Goal: Task Accomplishment & Management: Complete application form

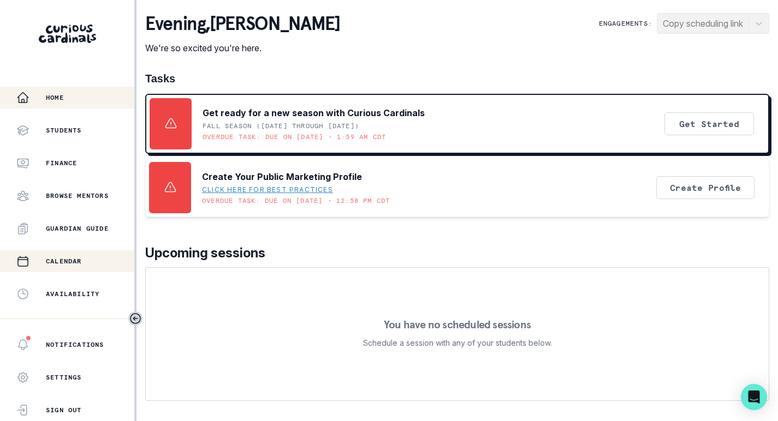
scroll to position [248, 0]
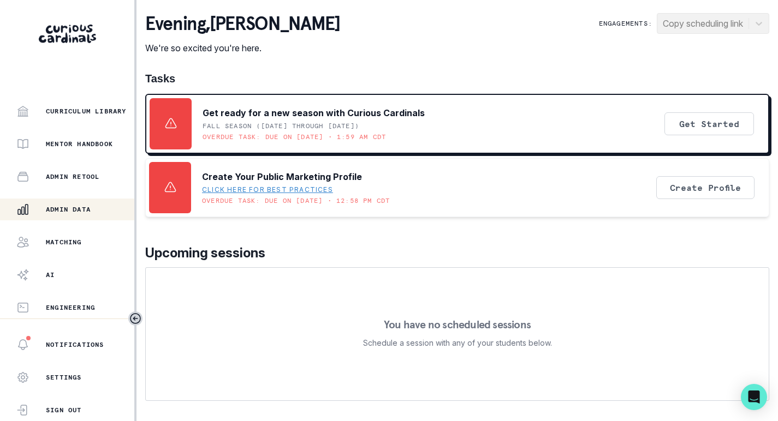
click at [65, 206] on p "Admin Data" at bounding box center [68, 209] width 45 height 9
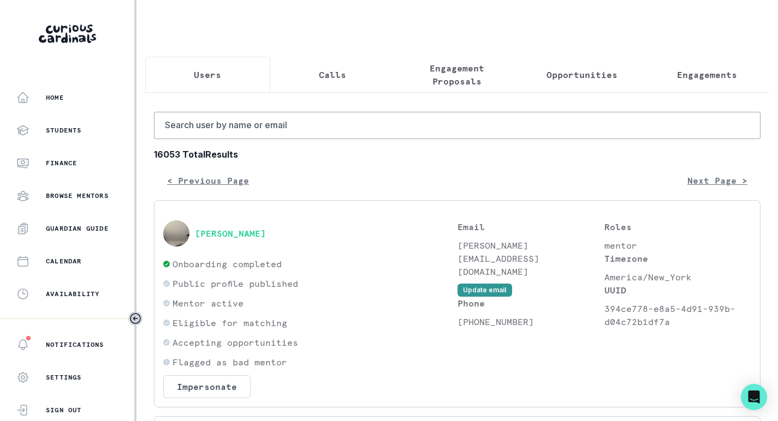
click at [332, 73] on p "Calls" at bounding box center [332, 74] width 27 height 13
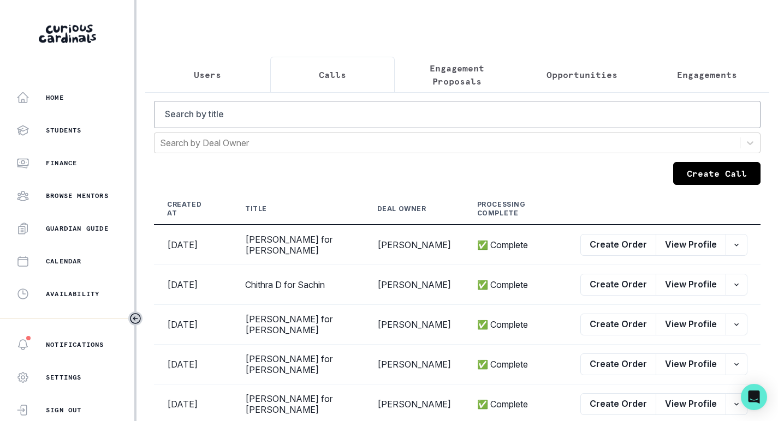
click at [697, 169] on button "Create Call" at bounding box center [716, 173] width 87 height 23
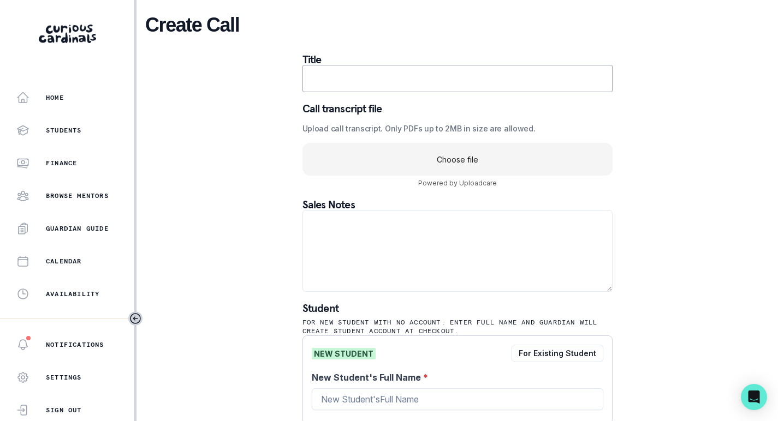
click at [408, 143] on uc-drop-area "Choose file" at bounding box center [457, 159] width 310 height 33
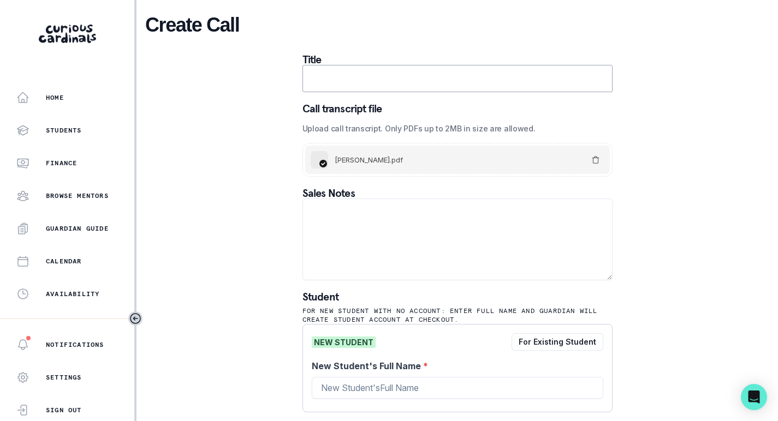
click at [458, 94] on div "Title Call transcript file Upload call transcript. Only PDFs up to 2MB in size …" at bounding box center [457, 258] width 310 height 408
click at [417, 81] on input "text" at bounding box center [457, 78] width 310 height 27
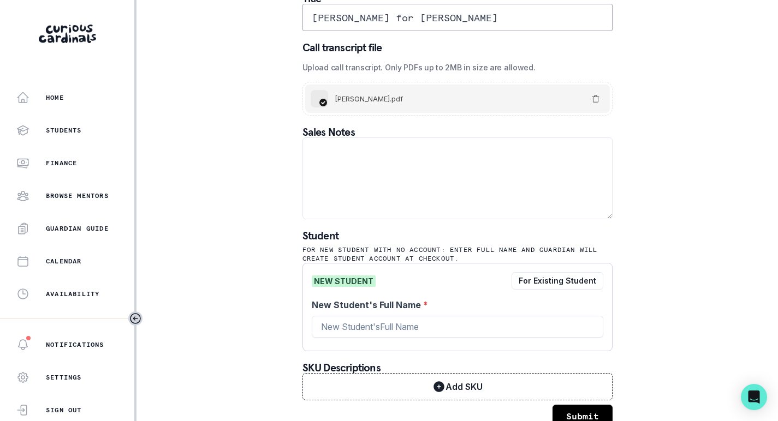
scroll to position [69, 0]
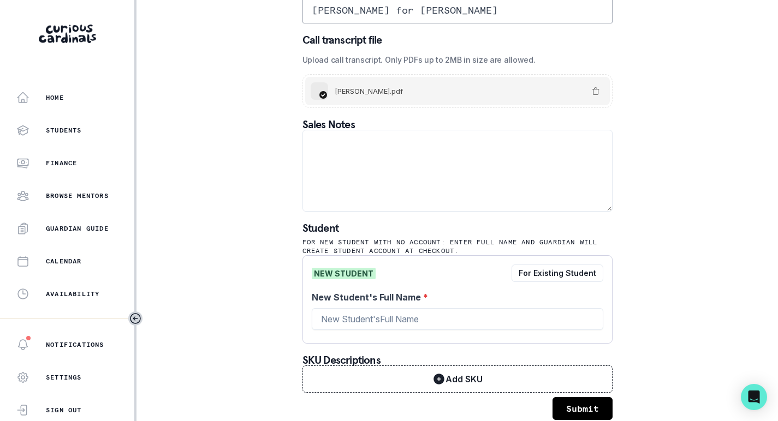
type input "[PERSON_NAME] for [PERSON_NAME]"
click at [370, 302] on label "New Student's Full Name *" at bounding box center [454, 297] width 285 height 13
click at [370, 308] on input "New Student's Full Name *" at bounding box center [457, 319] width 291 height 22
click at [366, 316] on input "New Student's Full Name *" at bounding box center [457, 319] width 291 height 22
type input "[PERSON_NAME]"
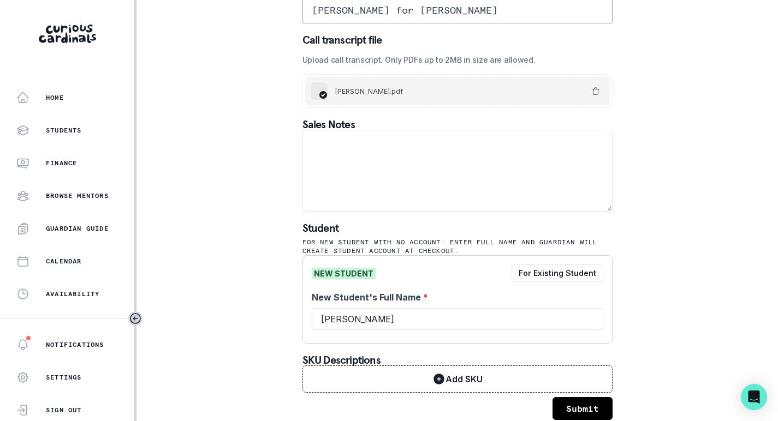
click at [571, 402] on button "Submit" at bounding box center [582, 408] width 60 height 23
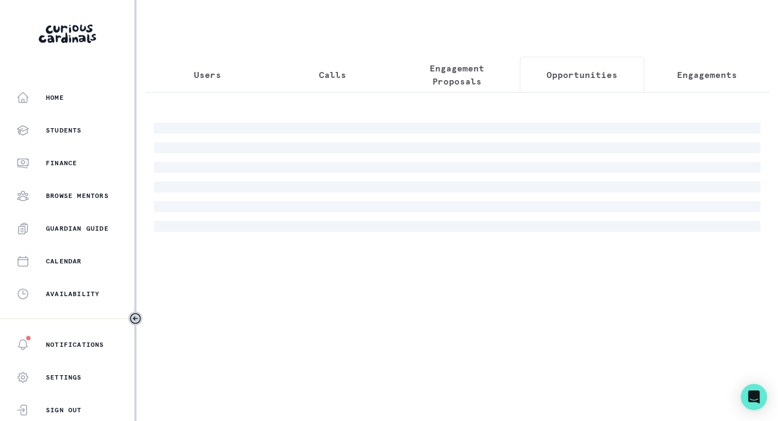
click at [570, 81] on button "Opportunities" at bounding box center [581, 75] width 125 height 36
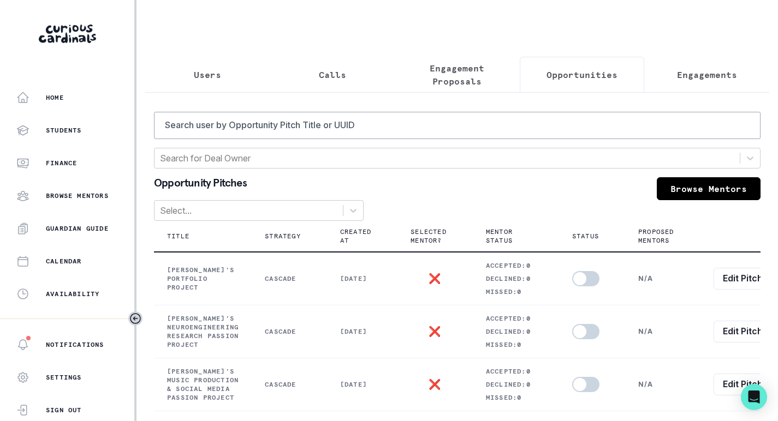
click at [546, 223] on th "Mentor Status" at bounding box center [516, 236] width 86 height 31
click at [488, 126] on input "Search user by Opportunity Pitch Title or UUID" at bounding box center [457, 125] width 606 height 27
type input "[PERSON_NAME]"
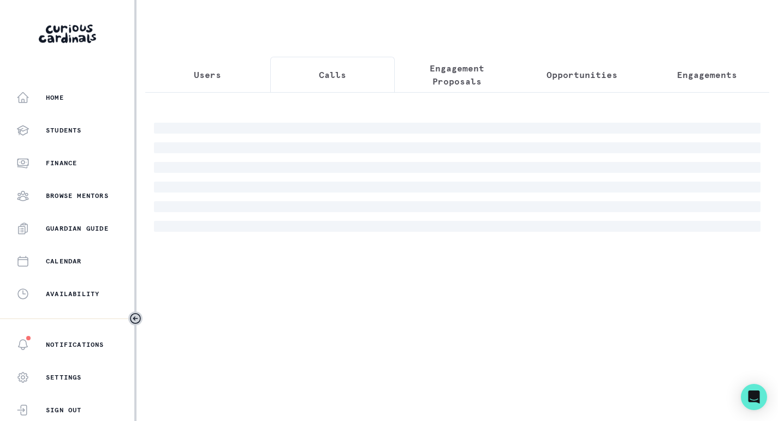
click at [348, 77] on button "Calls" at bounding box center [332, 75] width 125 height 36
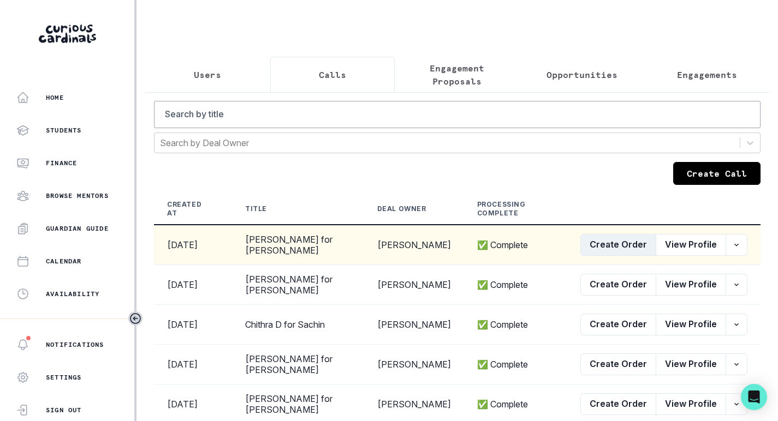
click at [606, 248] on button "Create Order" at bounding box center [618, 245] width 76 height 22
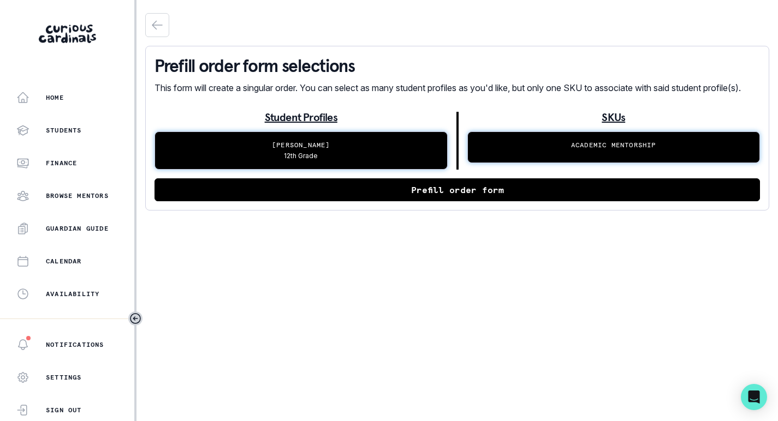
click at [498, 211] on div "Prefill order form selections This form will create a singular order. You can s…" at bounding box center [457, 128] width 624 height 165
click at [497, 201] on button "Prefill order form" at bounding box center [456, 189] width 605 height 23
select select "cd194da3-8339-4626-8ccf-3d28a2a685b4"
select select "94206408-7cdf-4923-be3e-65eebebe2f9b"
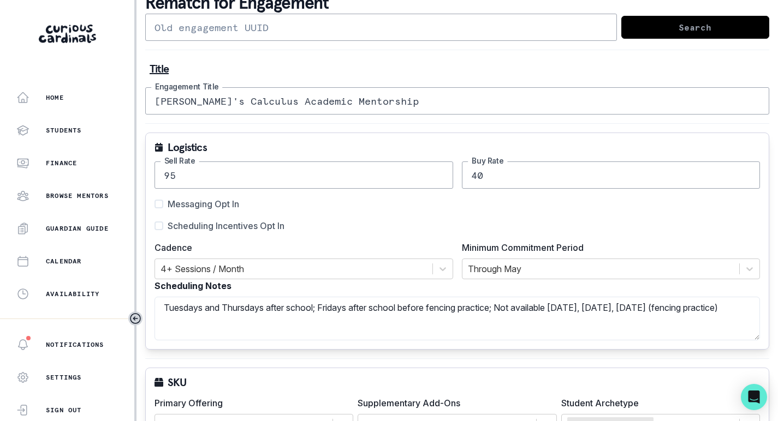
scroll to position [71, 0]
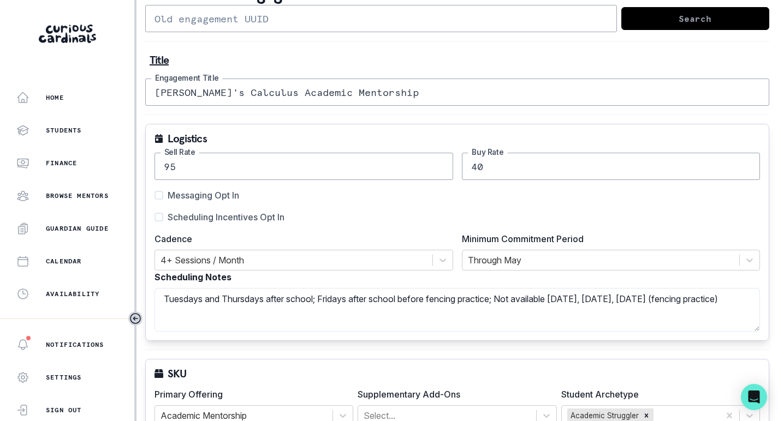
click at [260, 224] on div "Logistics 95 Sell Rate 40 Buy Rate Messaging Opt In Scheduling Incentives Opt I…" at bounding box center [457, 232] width 624 height 217
click at [271, 219] on span "Scheduling Incentives Opt In" at bounding box center [226, 217] width 117 height 13
click at [154, 218] on input "Scheduling Incentives Opt In" at bounding box center [154, 217] width 1 height 1
checkbox input "true"
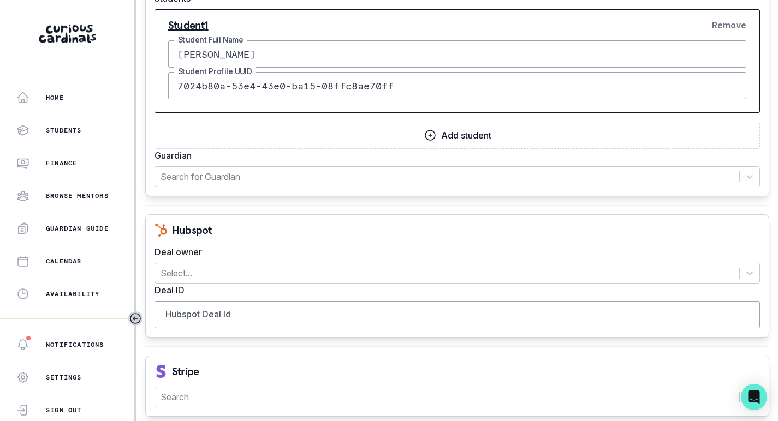
scroll to position [1103, 0]
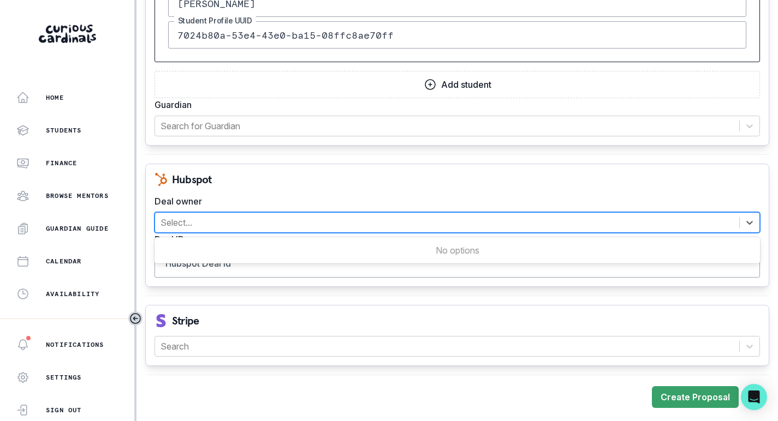
click at [318, 224] on div at bounding box center [446, 222] width 573 height 15
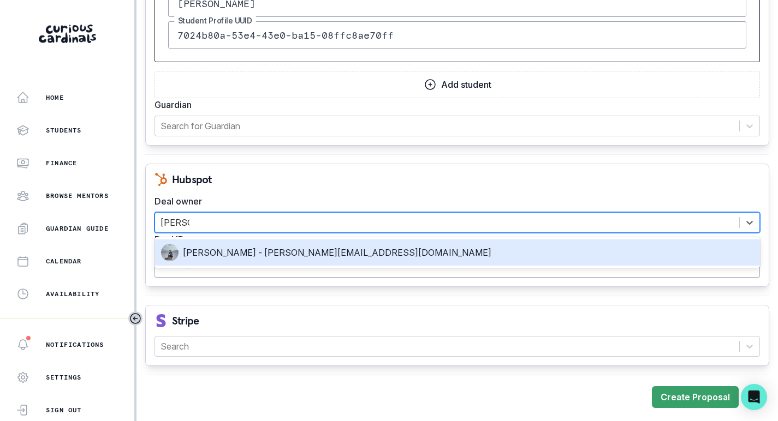
type input "[PERSON_NAME]"
click at [322, 254] on div "[PERSON_NAME] - [PERSON_NAME][EMAIL_ADDRESS][DOMAIN_NAME]" at bounding box center [457, 252] width 592 height 17
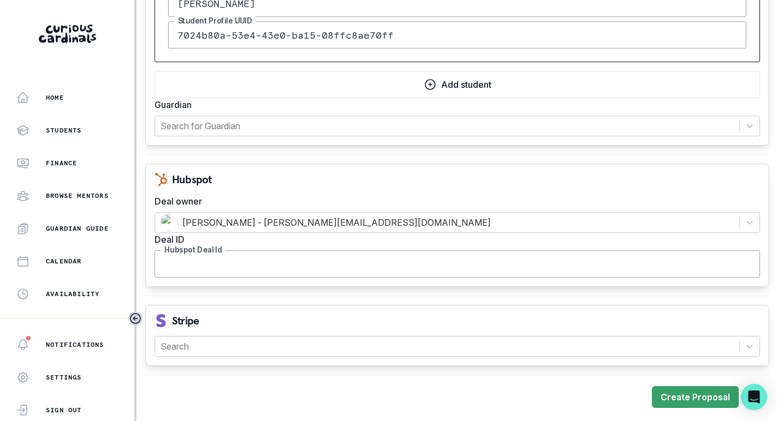
click at [332, 256] on input "Hubspot Deal Id" at bounding box center [456, 263] width 605 height 27
paste input "44866722196"
type input "44866722196"
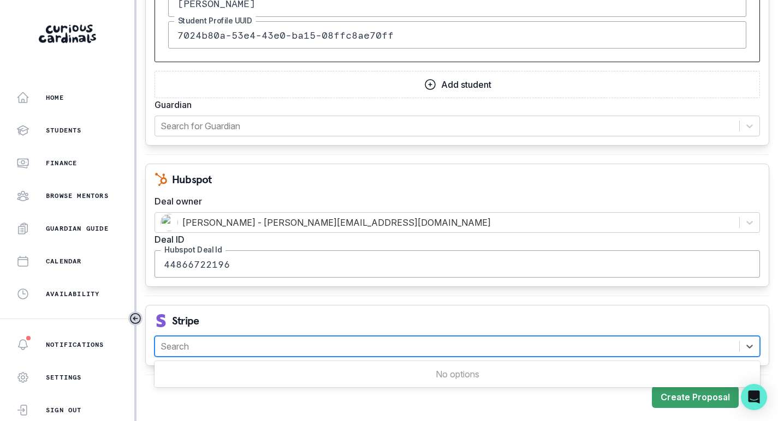
click at [328, 345] on div at bounding box center [446, 346] width 573 height 15
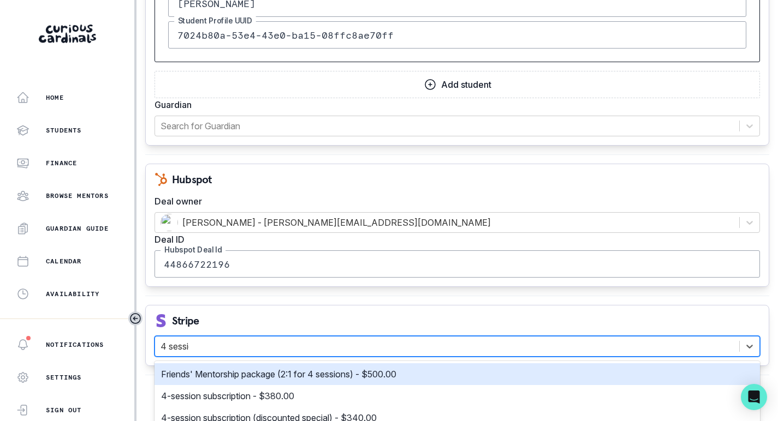
type input "4 session"
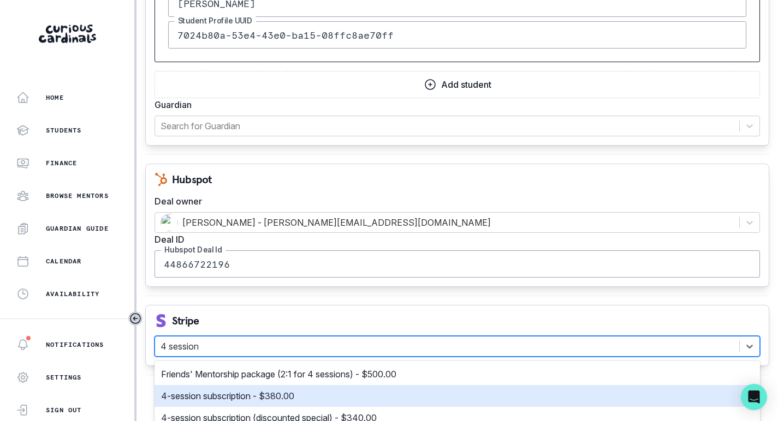
click at [303, 393] on div "4-session subscription - $380.00" at bounding box center [457, 396] width 592 height 13
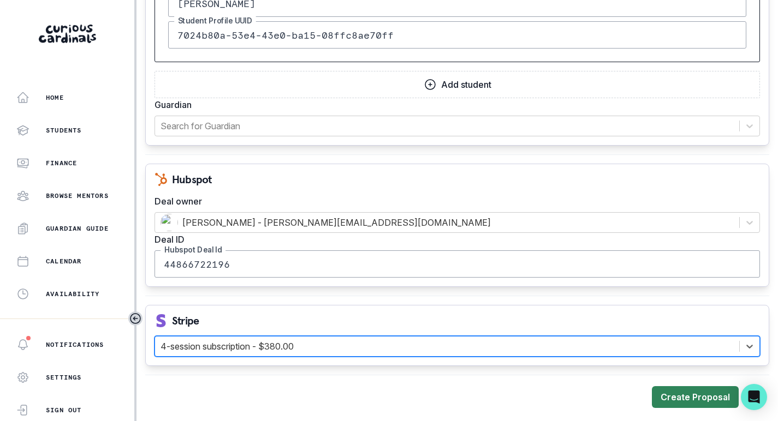
click at [689, 398] on button "Create Proposal" at bounding box center [695, 397] width 87 height 22
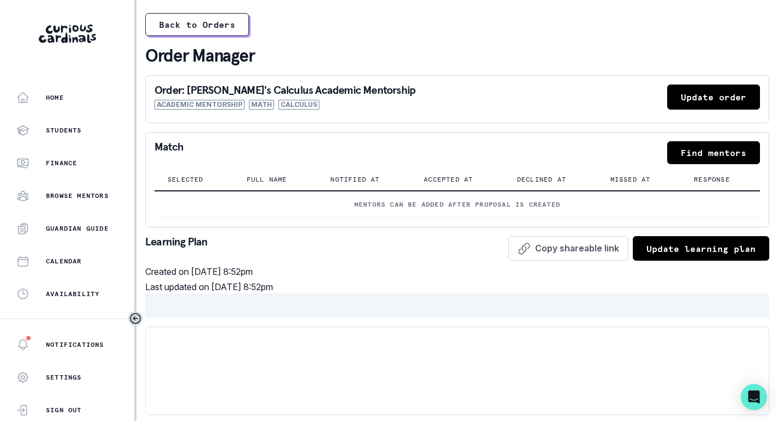
click at [712, 156] on button "Find mentors" at bounding box center [713, 152] width 93 height 23
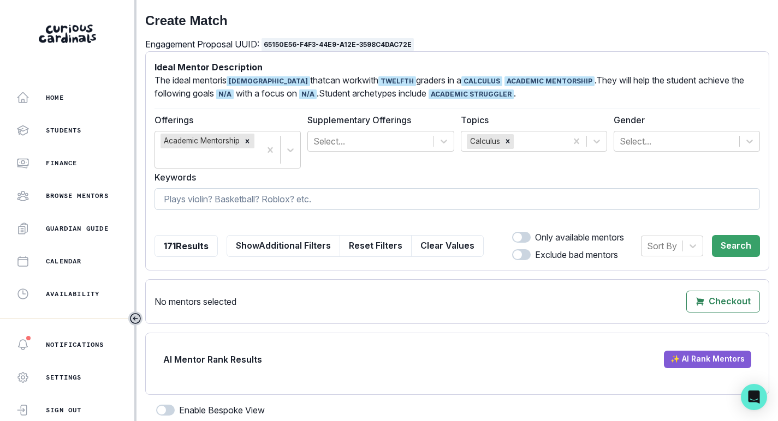
scroll to position [62, 0]
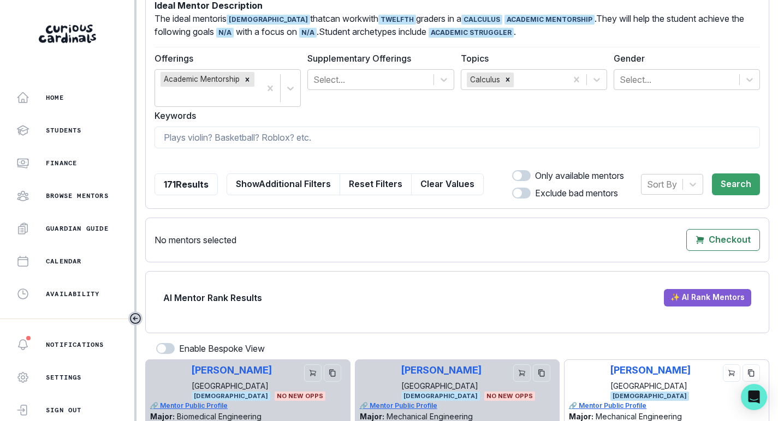
click at [516, 172] on span at bounding box center [517, 175] width 9 height 9
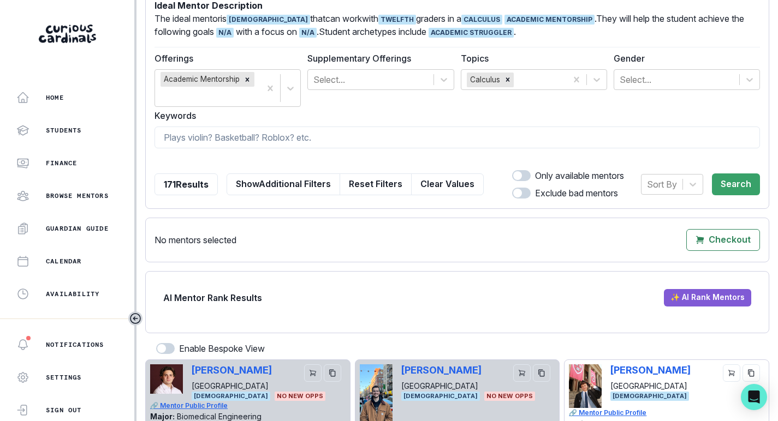
click at [512, 170] on input "checkbox" at bounding box center [511, 170] width 1 height 1
checkbox input "true"
click at [725, 186] on button "Search" at bounding box center [736, 185] width 48 height 22
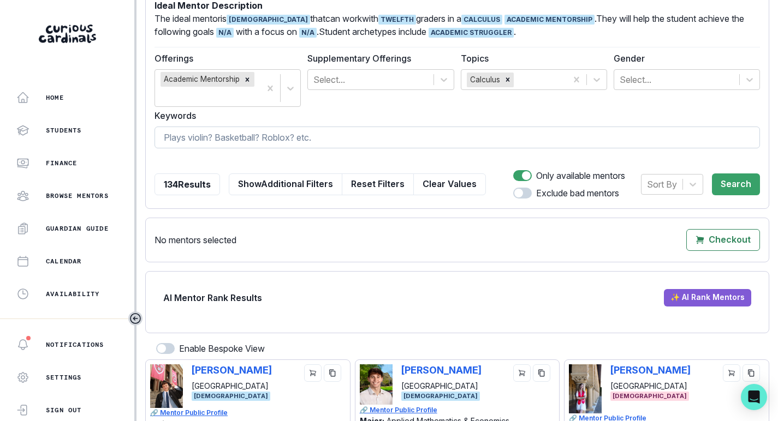
click at [368, 147] on input at bounding box center [456, 138] width 605 height 22
type input "calculus"
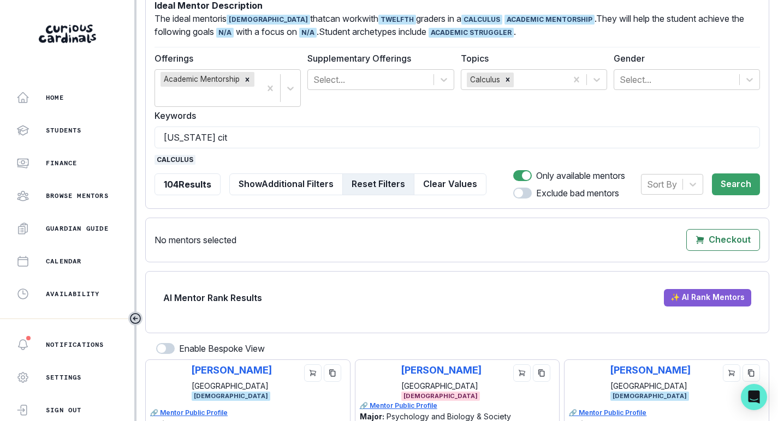
type input "[US_STATE][GEOGRAPHIC_DATA]"
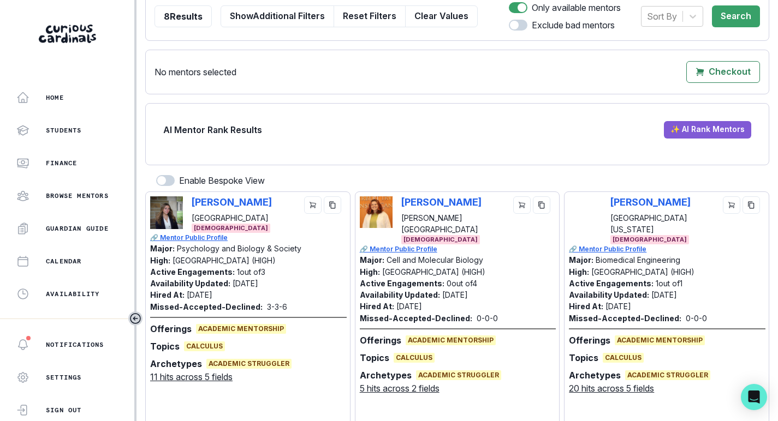
scroll to position [525, 0]
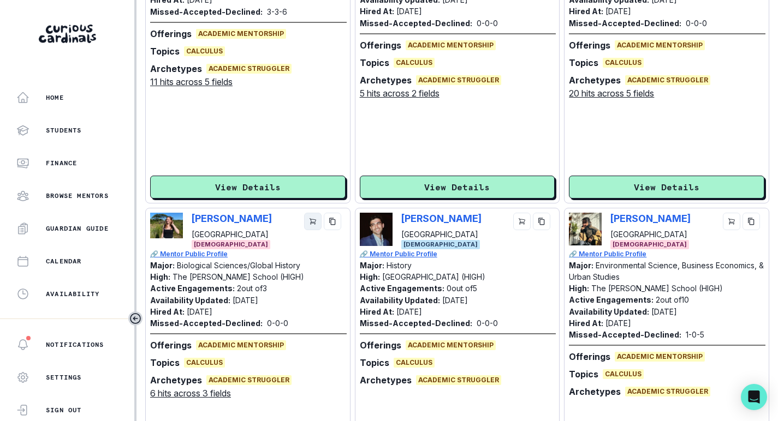
click at [313, 219] on icon "cart" at bounding box center [312, 222] width 6 height 6
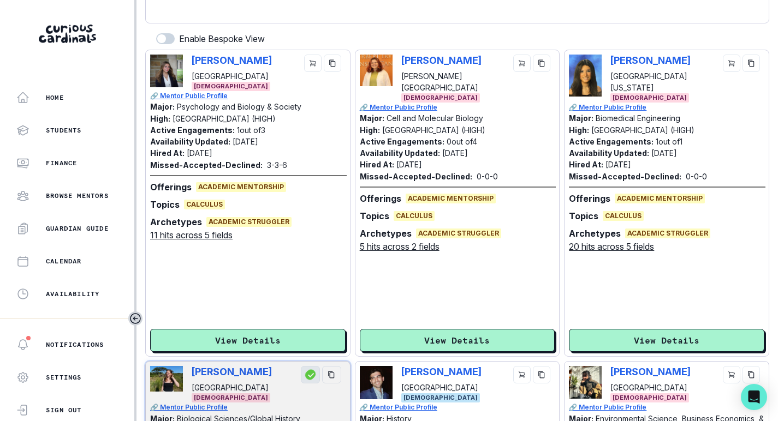
scroll to position [334, 0]
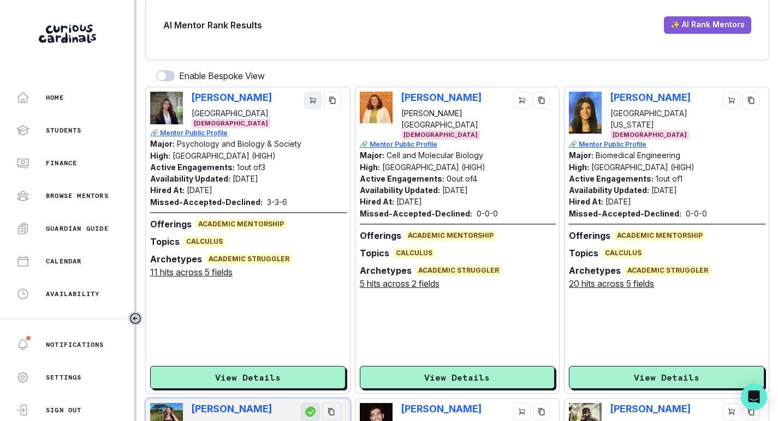
click at [309, 101] on icon "cart" at bounding box center [313, 101] width 8 height 8
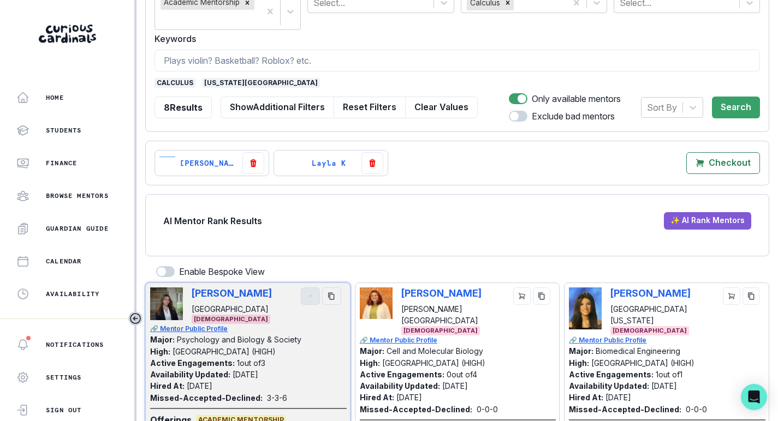
scroll to position [80, 0]
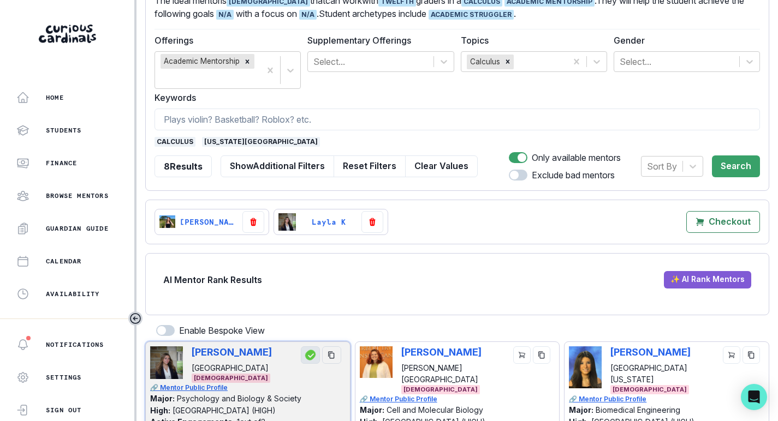
click at [253, 138] on span "[US_STATE][GEOGRAPHIC_DATA]" at bounding box center [261, 142] width 118 height 10
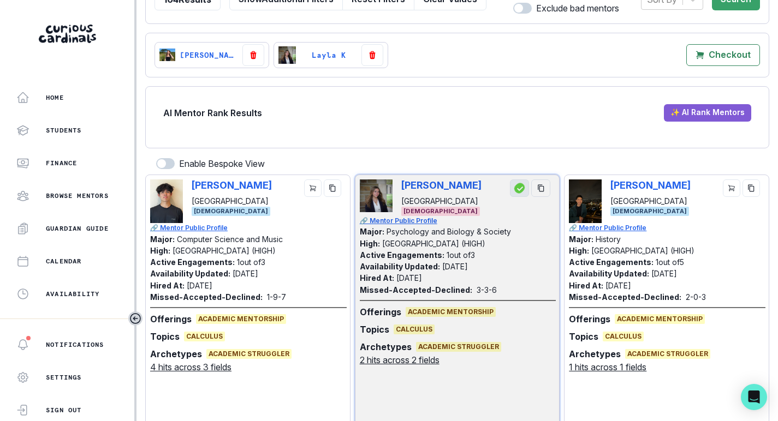
scroll to position [111, 0]
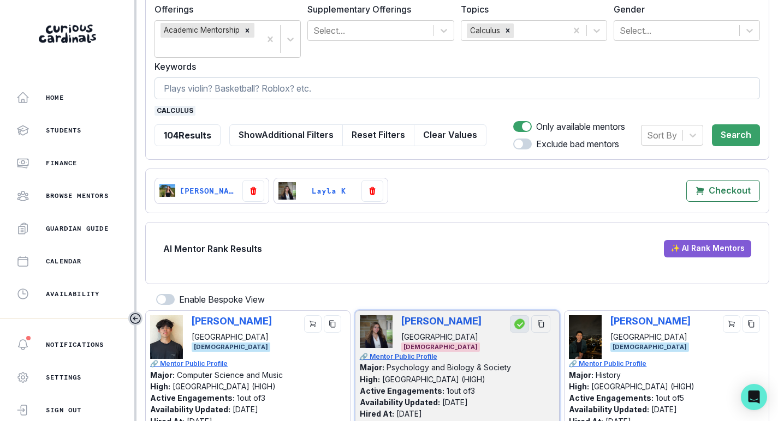
click at [321, 88] on input at bounding box center [456, 88] width 605 height 22
type input "karinna"
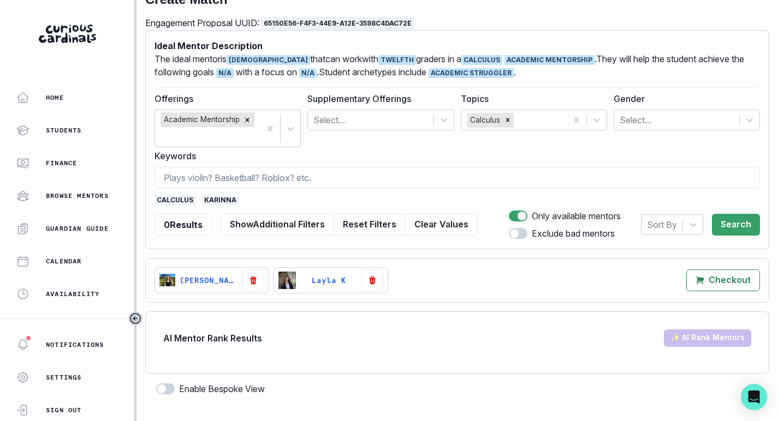
click at [225, 198] on span "karinna" at bounding box center [220, 200] width 37 height 10
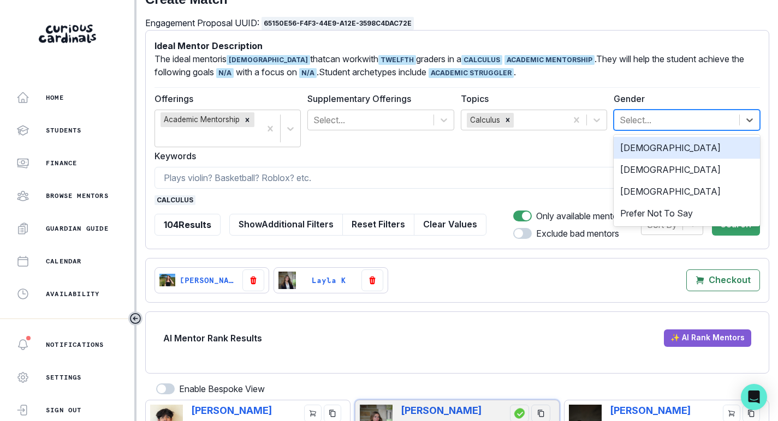
click at [641, 110] on div "Select..." at bounding box center [676, 120] width 125 height 20
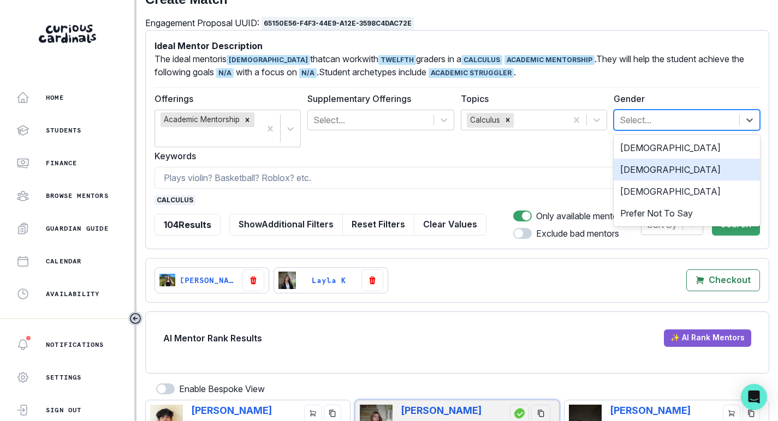
click at [645, 175] on div "[DEMOGRAPHIC_DATA]" at bounding box center [686, 170] width 146 height 22
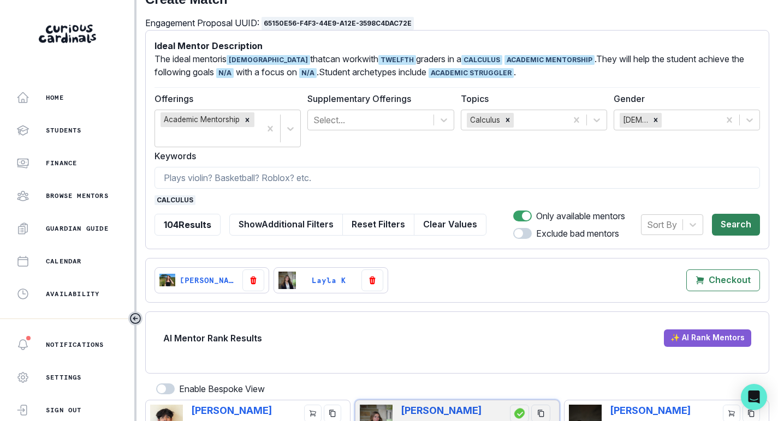
click at [743, 221] on button "Search" at bounding box center [736, 225] width 48 height 22
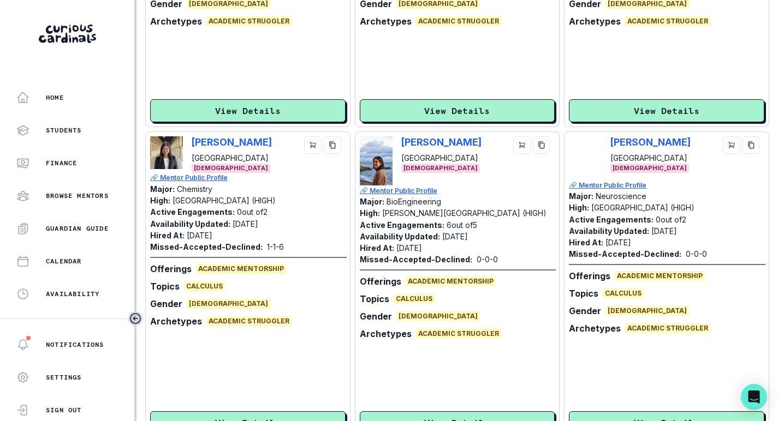
scroll to position [3153, 0]
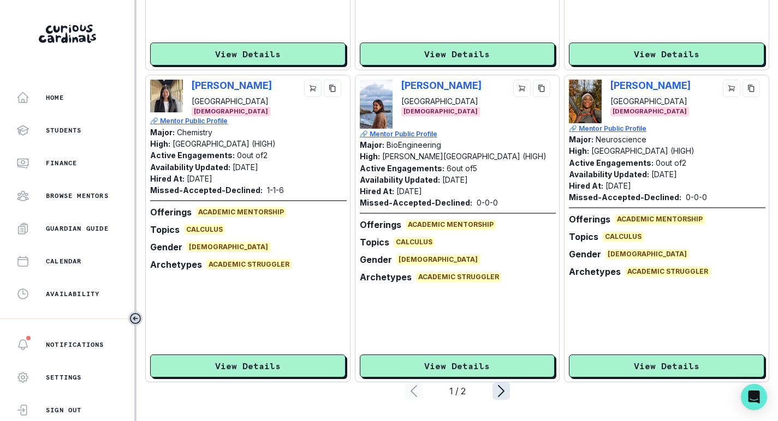
click at [493, 394] on icon "page right" at bounding box center [500, 391] width 17 height 17
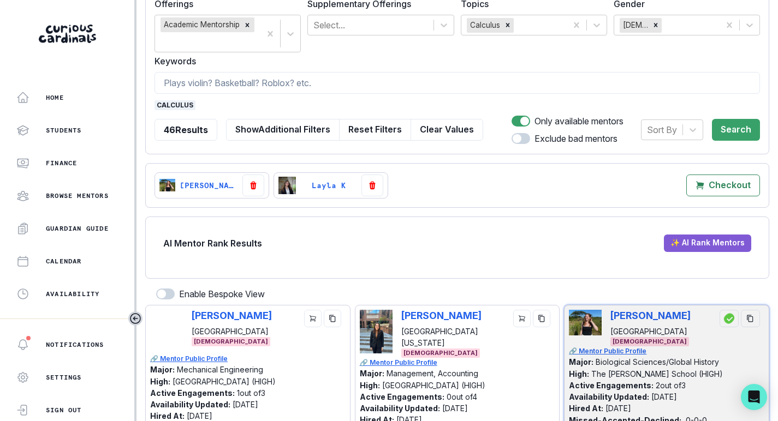
scroll to position [0, 0]
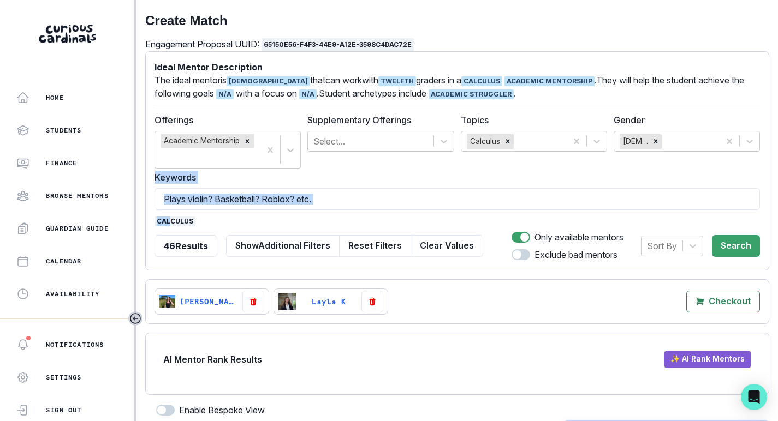
drag, startPoint x: 168, startPoint y: 222, endPoint x: 468, endPoint y: 212, distance: 300.3
click at [468, 212] on form "Ideal Mentor Description The ideal mentor is [DEMOGRAPHIC_DATA] that can work w…" at bounding box center [456, 161] width 605 height 200
click at [657, 142] on icon "Remove Female" at bounding box center [656, 142] width 8 height 8
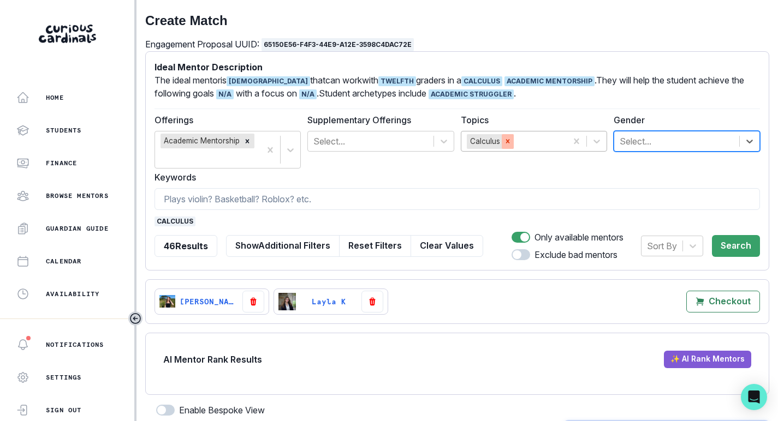
click at [504, 139] on icon "Remove Calculus" at bounding box center [508, 142] width 8 height 8
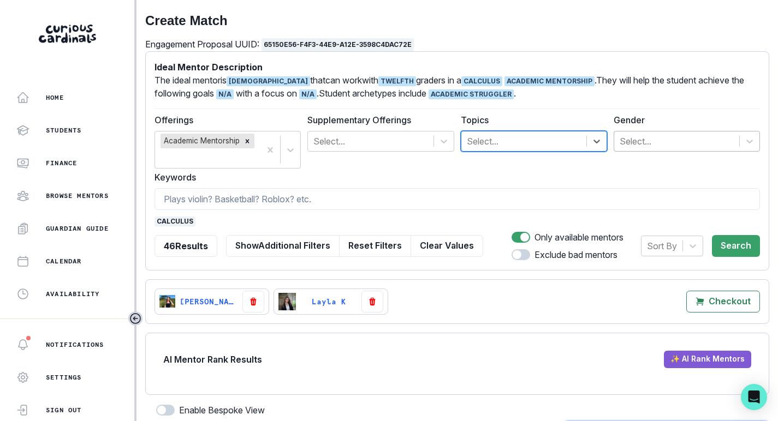
click at [171, 224] on span "calculus" at bounding box center [174, 222] width 41 height 10
click at [196, 184] on form "Ideal Mentor Description The ideal mentor is [DEMOGRAPHIC_DATA] that can work w…" at bounding box center [456, 161] width 605 height 200
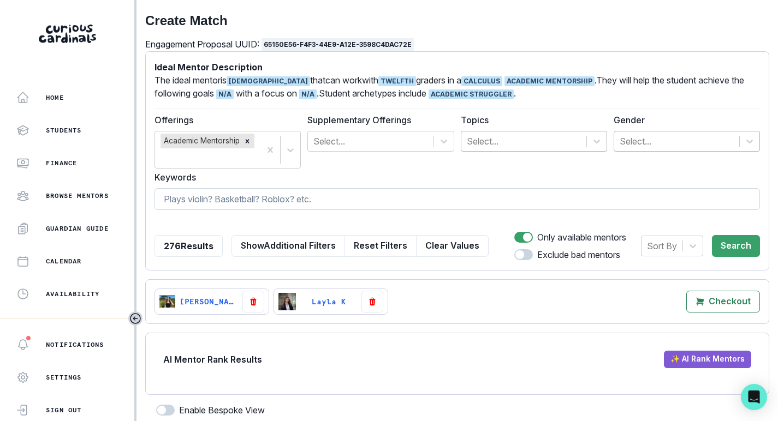
click at [195, 202] on input at bounding box center [456, 199] width 605 height 22
type input "karinna"
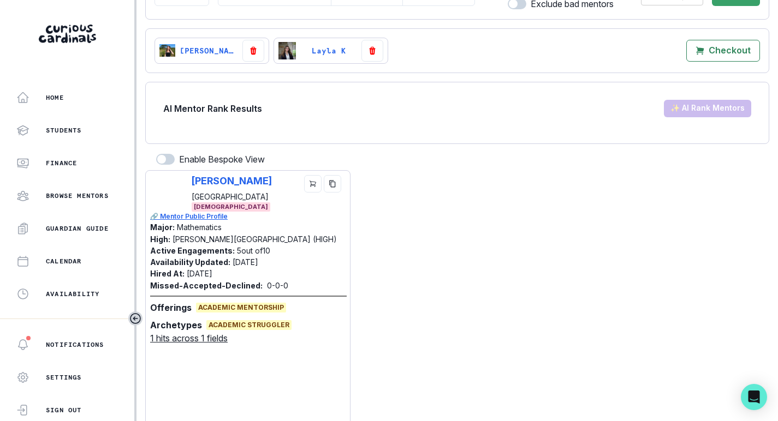
scroll to position [346, 0]
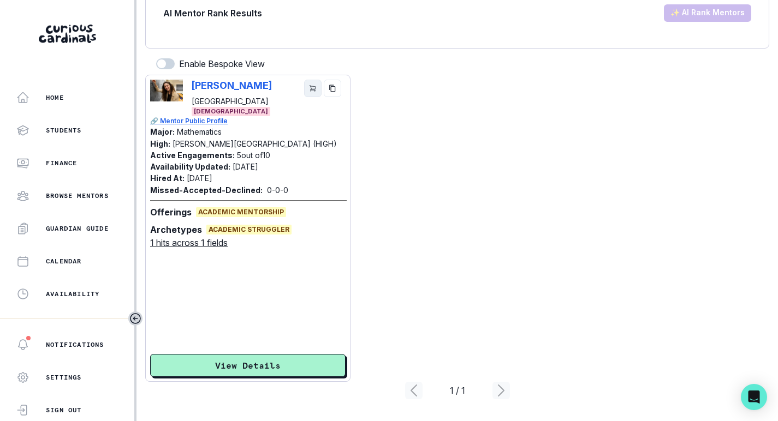
click at [313, 88] on icon "cart" at bounding box center [313, 89] width 8 height 8
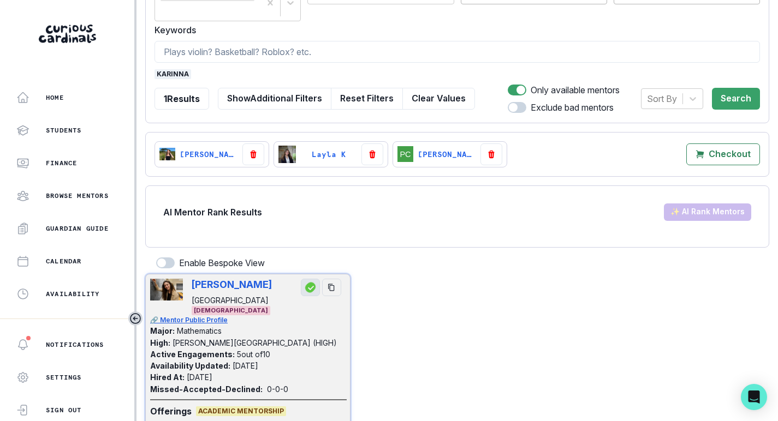
scroll to position [82, 0]
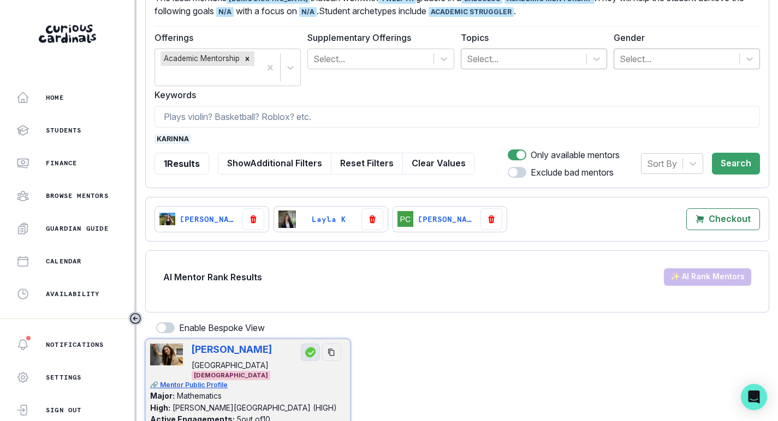
click at [168, 145] on form "Ideal Mentor Description The ideal mentor is [DEMOGRAPHIC_DATA] that can work w…" at bounding box center [456, 78] width 605 height 200
click at [168, 138] on span "karinna" at bounding box center [172, 139] width 37 height 10
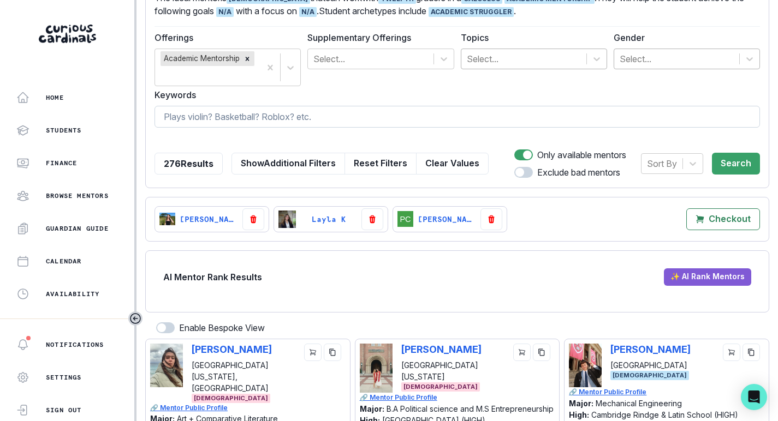
click at [211, 110] on input at bounding box center [456, 117] width 605 height 22
type input "math"
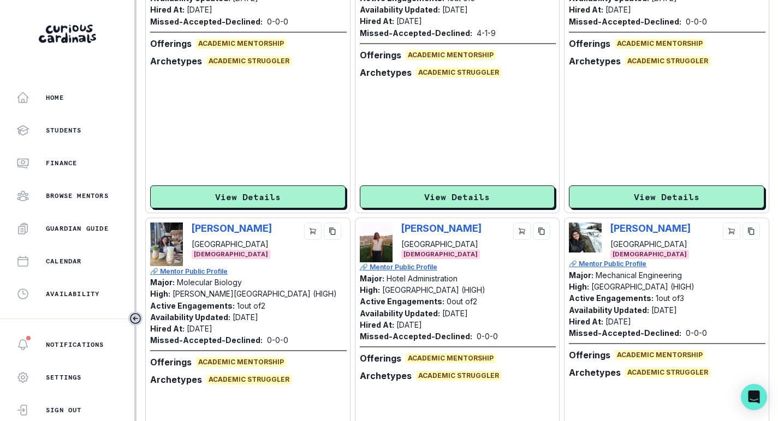
scroll to position [3153, 0]
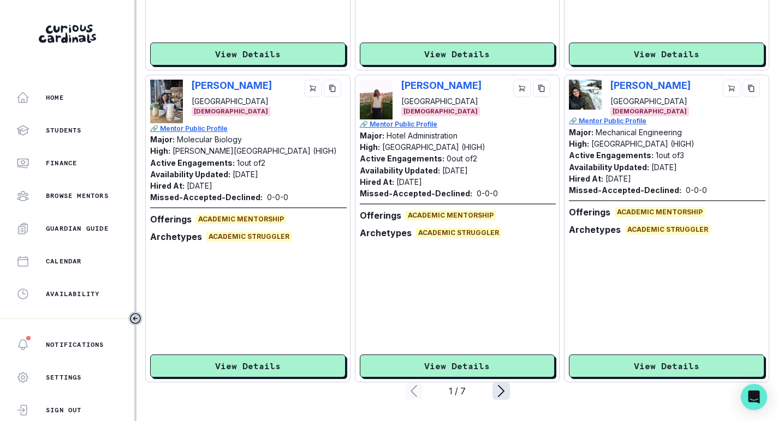
click at [500, 392] on icon "page right" at bounding box center [500, 391] width 17 height 17
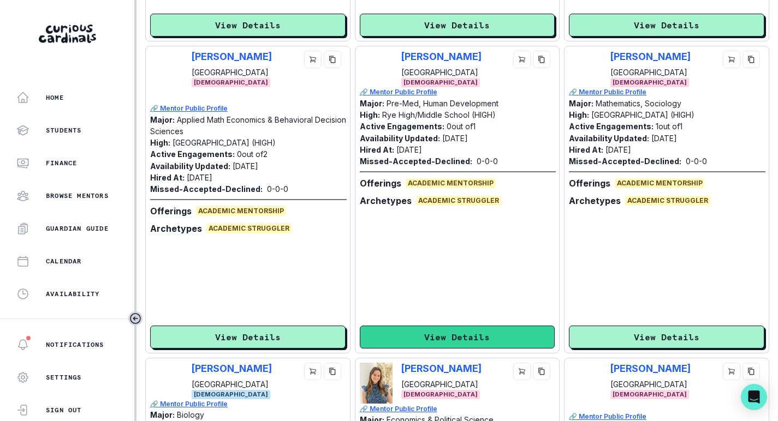
scroll to position [1310, 0]
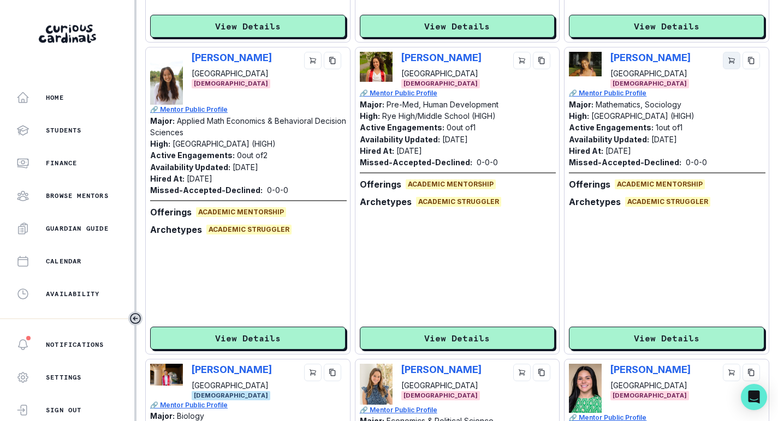
click at [726, 59] on button "cart" at bounding box center [730, 60] width 17 height 17
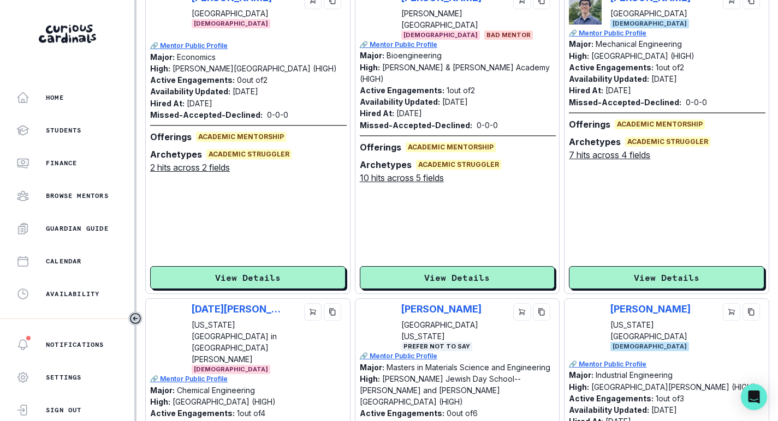
scroll to position [214, 0]
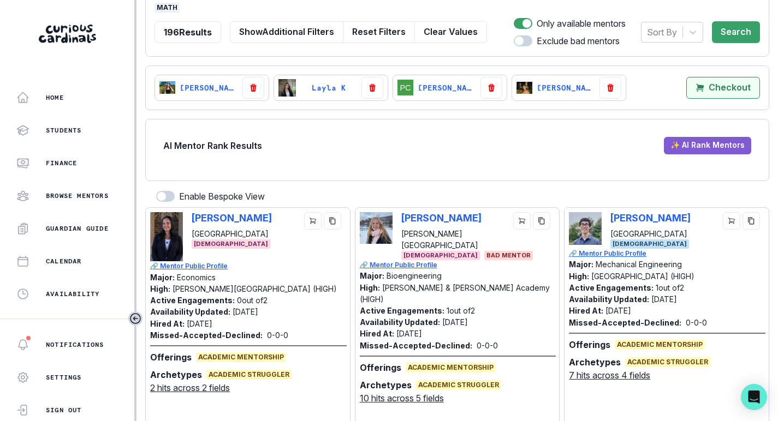
click at [737, 87] on p "Checkout" at bounding box center [729, 87] width 42 height 10
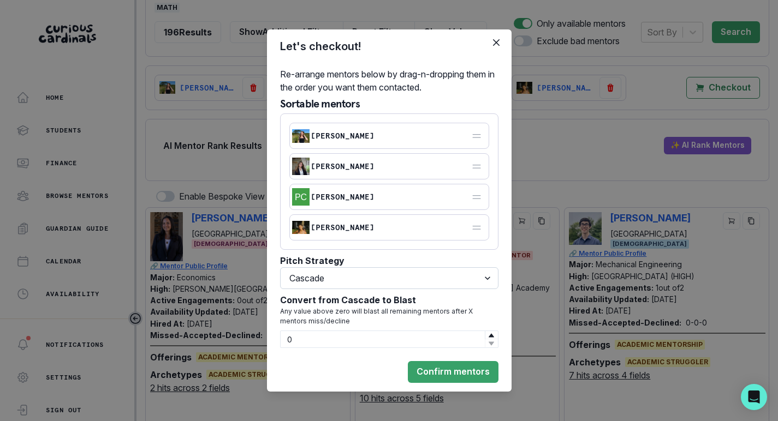
click at [414, 282] on select "Select option Cascade Blast First come, first serve" at bounding box center [389, 278] width 218 height 22
select select "BLAST"
click at [280, 289] on select "Select option Cascade Blast First come, first serve" at bounding box center [389, 278] width 218 height 22
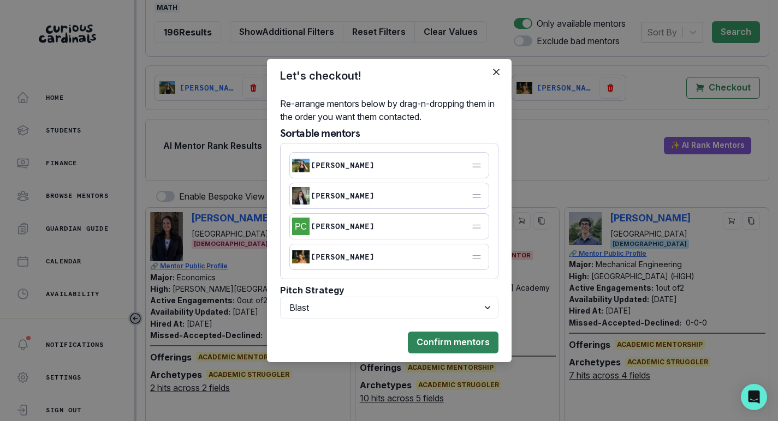
click at [449, 340] on button "Confirm mentors" at bounding box center [453, 343] width 91 height 22
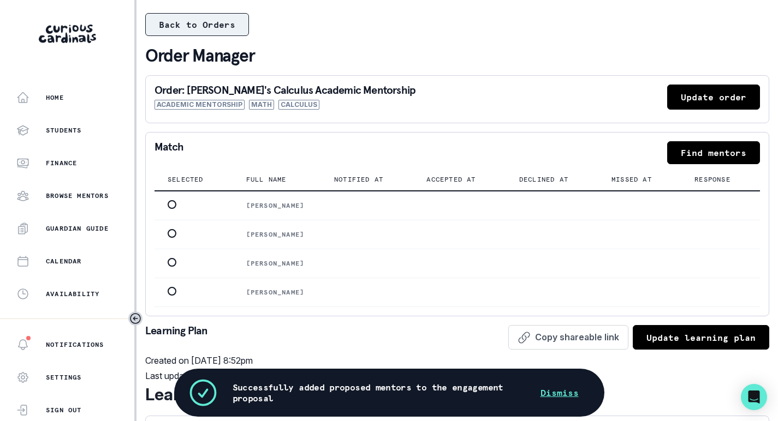
click at [189, 25] on button "Back to Orders" at bounding box center [197, 24] width 104 height 23
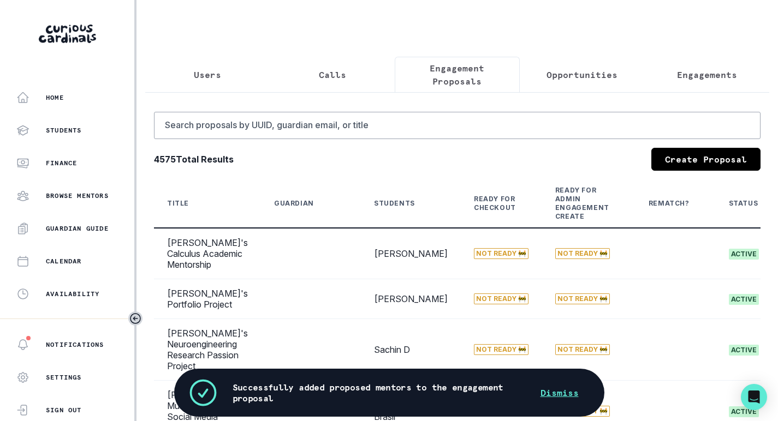
click at [552, 82] on button "Opportunities" at bounding box center [581, 75] width 125 height 36
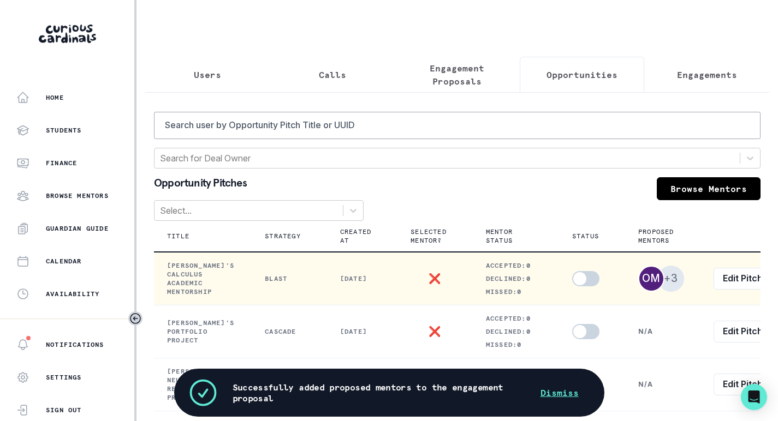
click at [586, 277] on span at bounding box center [579, 278] width 13 height 13
click at [572, 271] on input "checkbox" at bounding box center [571, 271] width 1 height 1
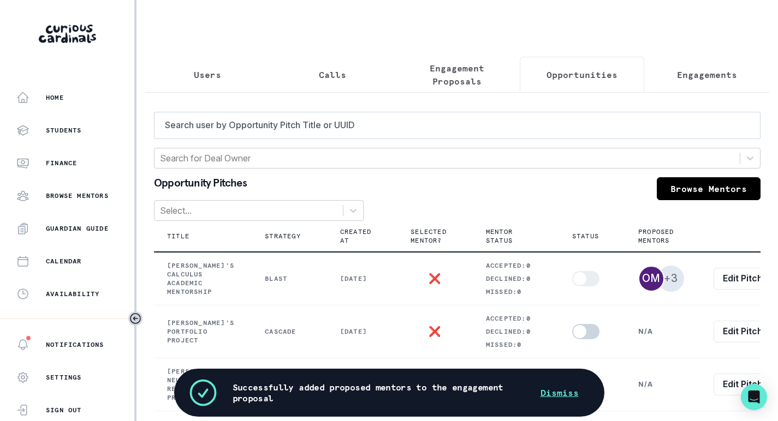
checkbox input "true"
